Goal: Transaction & Acquisition: Purchase product/service

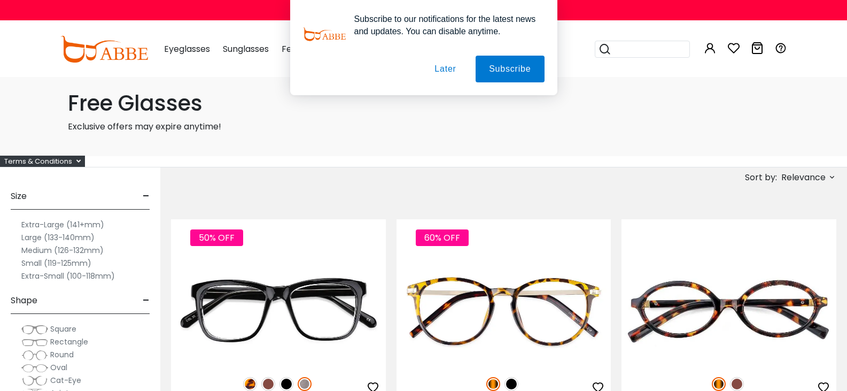
click at [781, 178] on span "Relevance" at bounding box center [803, 177] width 44 height 19
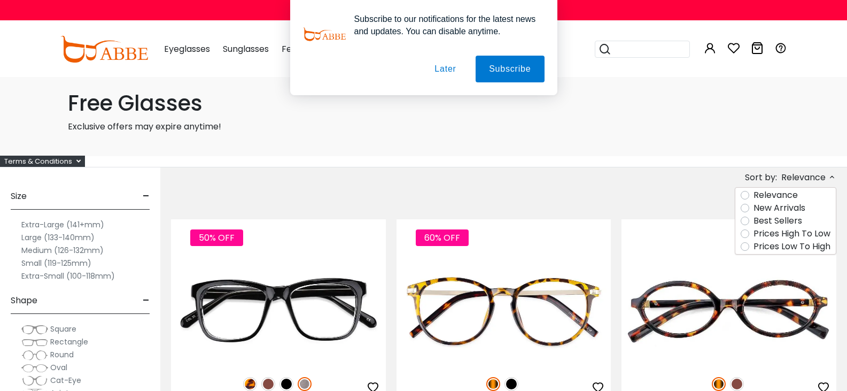
click at [754, 245] on label "Prices Low To High" at bounding box center [792, 246] width 77 height 13
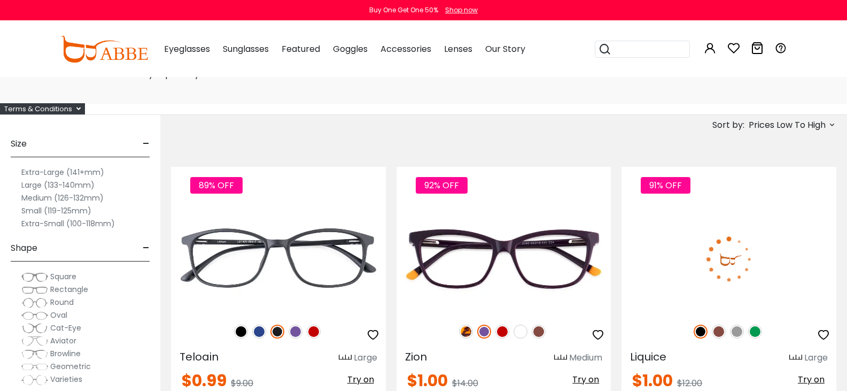
scroll to position [160, 0]
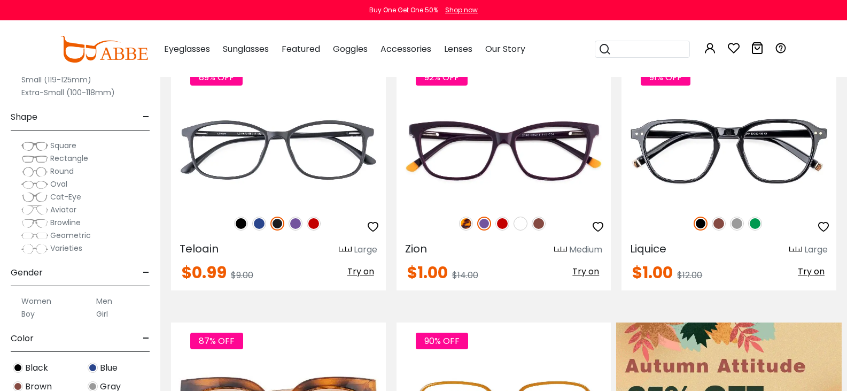
click at [0, 0] on button "Later" at bounding box center [0, 0] width 0 height 0
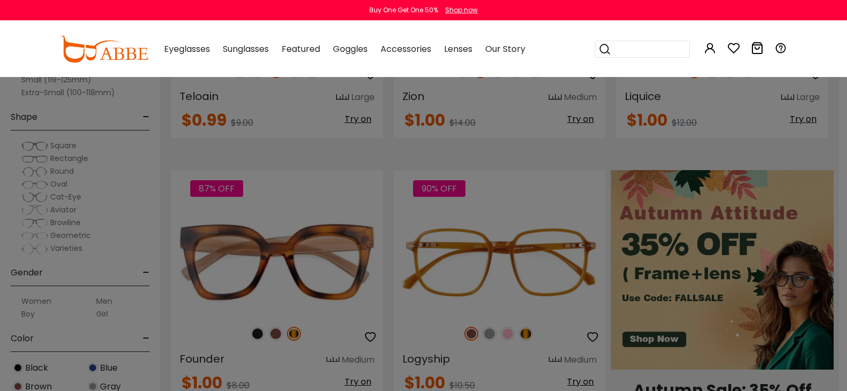
scroll to position [321, 0]
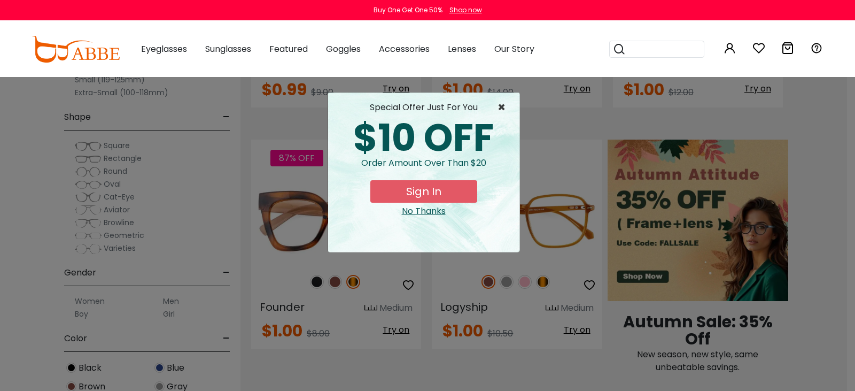
click at [501, 108] on span "×" at bounding box center [504, 107] width 13 height 13
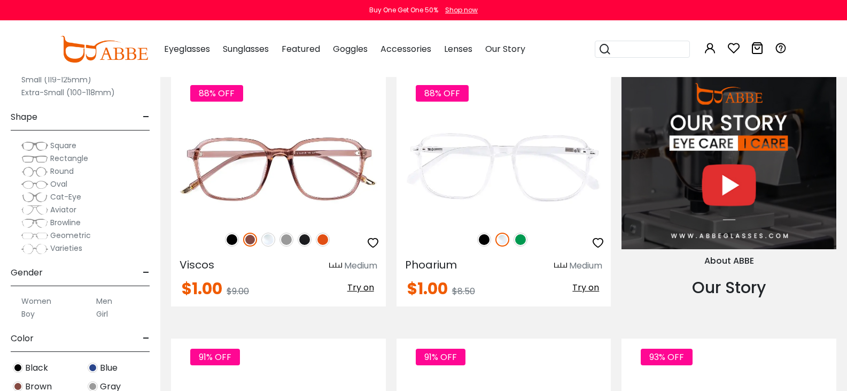
scroll to position [962, 0]
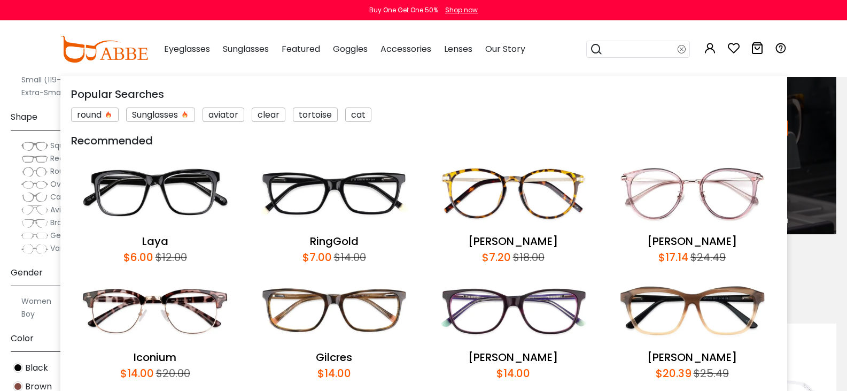
click at [624, 53] on input "search" at bounding box center [640, 49] width 75 height 16
type input "******"
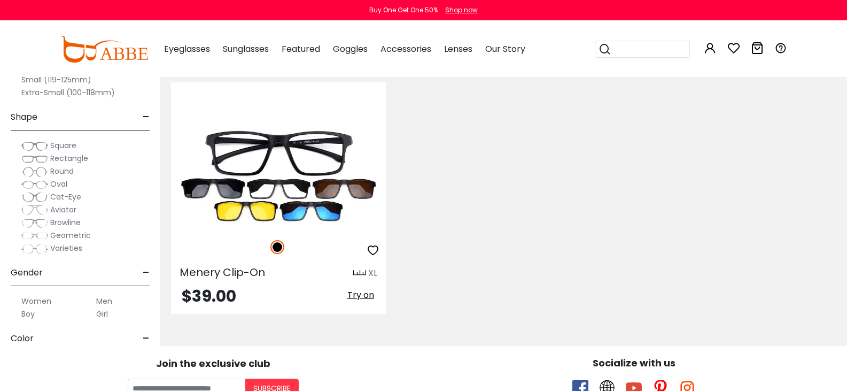
scroll to position [588, 0]
